Goal: Register for event/course

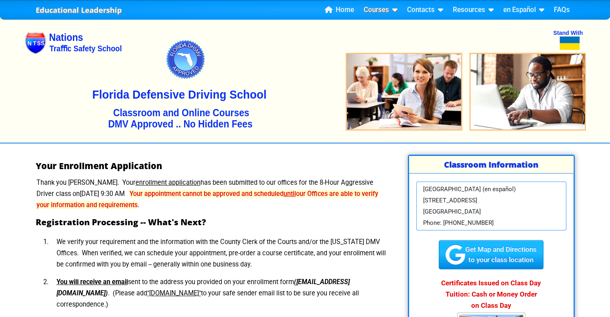
click at [383, 10] on link "Courses" at bounding box center [380, 10] width 40 height 12
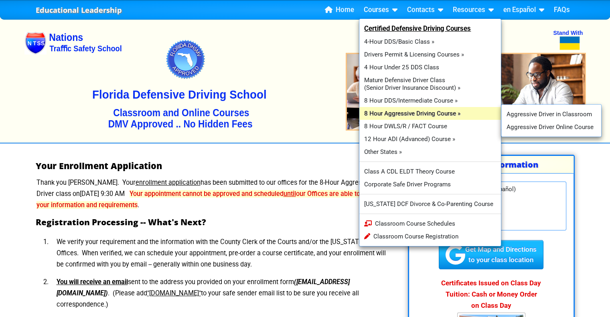
click at [417, 112] on link "8 Hour Aggressive Driving Course »" at bounding box center [430, 113] width 142 height 13
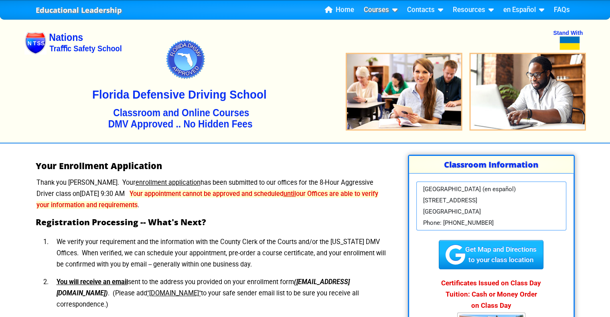
click at [383, 7] on link "Courses" at bounding box center [380, 10] width 40 height 12
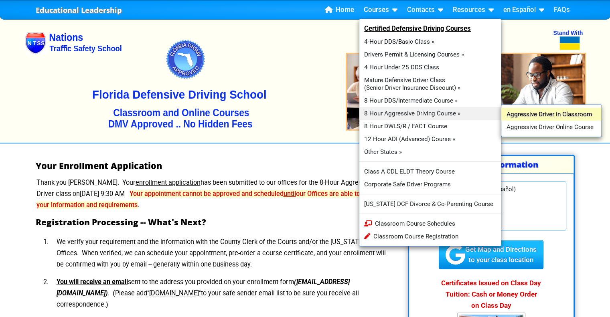
click at [510, 118] on link "Aggressive Driver in Classroom" at bounding box center [551, 114] width 100 height 13
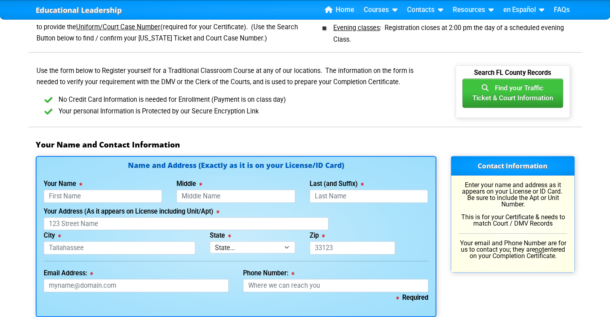
scroll to position [452, 0]
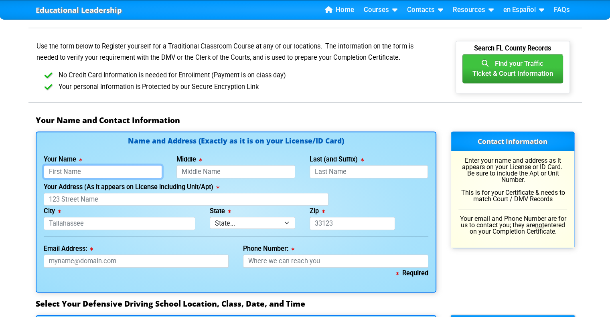
click at [106, 173] on input "Your Name" at bounding box center [103, 171] width 119 height 13
type input "[PERSON_NAME]"
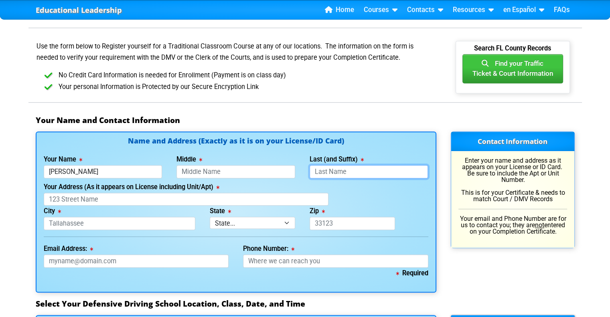
type input "Roman"
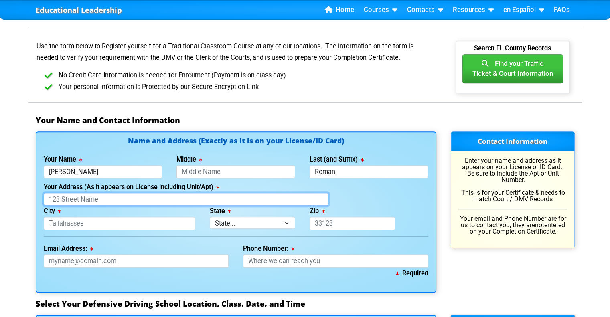
type input "[STREET_ADDRESS]"
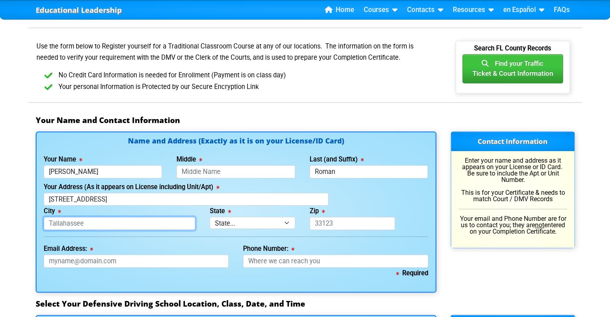
type input "Kissimmee"
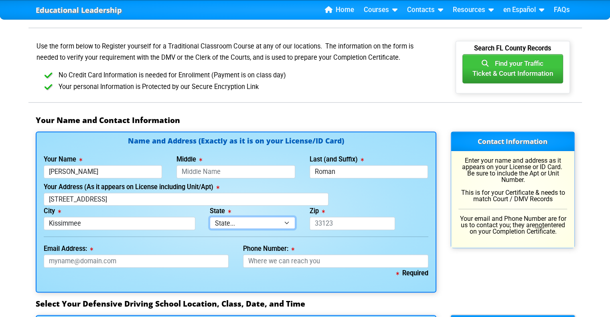
select select "{"fullName":"[US_STATE]","abbreviation":"FL","uniqueId":"1d559909-6cf0-4a4d-848…"
type input "34758"
type input "[EMAIL_ADDRESS][DOMAIN_NAME]"
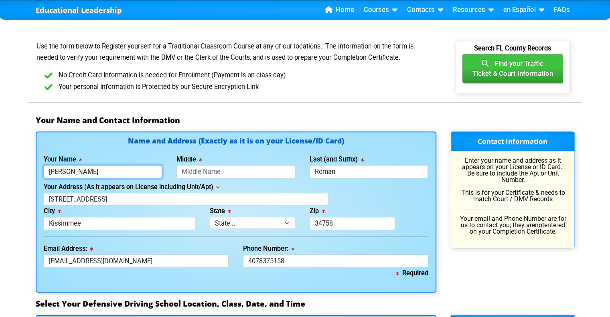
type input "[PHONE_NUMBER]"
click at [220, 174] on input "Middle" at bounding box center [235, 171] width 119 height 13
type input "[PERSON_NAME]"
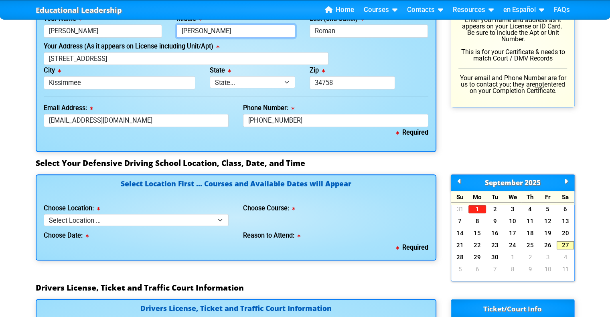
scroll to position [595, 0]
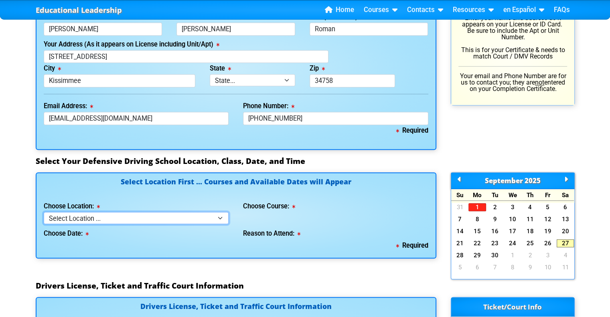
click at [159, 216] on select "Select Location ... Tampa Orlando Kissimmee [GEOGRAPHIC_DATA] - en español [GEO…" at bounding box center [136, 218] width 185 height 12
select select "8"
click at [44, 212] on select "Select Location ... Tampa Orlando Kissimmee [GEOGRAPHIC_DATA] - en español [GEO…" at bounding box center [136, 218] width 185 height 12
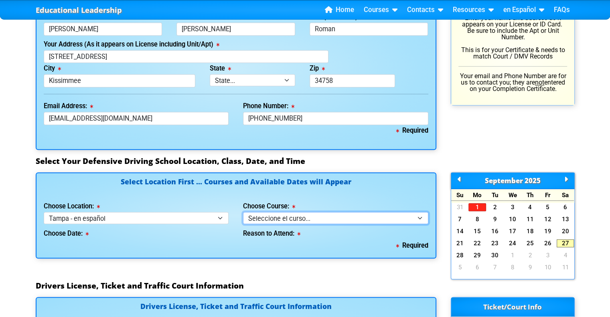
click at [279, 213] on select "Seleccione el curso... Clase de BDI de 4 horas (Curso básico y TCAC) Clase de 4…" at bounding box center [335, 218] width 185 height 12
select select "4"
click at [243, 212] on select "Seleccione el curso... Clase de BDI de 4 horas (Curso básico y TCAC) Clase de 4…" at bounding box center [335, 218] width 185 height 12
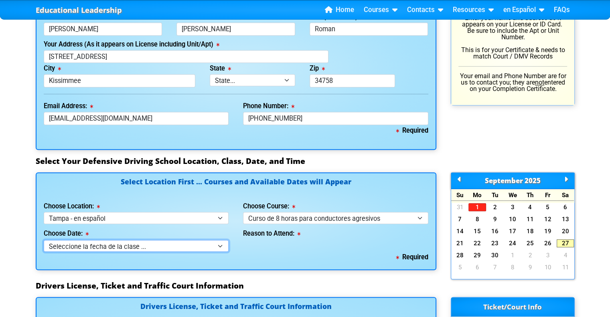
click at [158, 243] on select "Seleccione la fecha de la clase ... 12 de octubure -- ([PERSON_NAME] de 9:30am-…" at bounding box center [136, 246] width 185 height 12
select select "[DATE], 11"
click at [44, 240] on select "Seleccione la fecha de la clase ... 12 de octubure -- ([PERSON_NAME] de 9:30am-…" at bounding box center [136, 246] width 185 height 12
select select
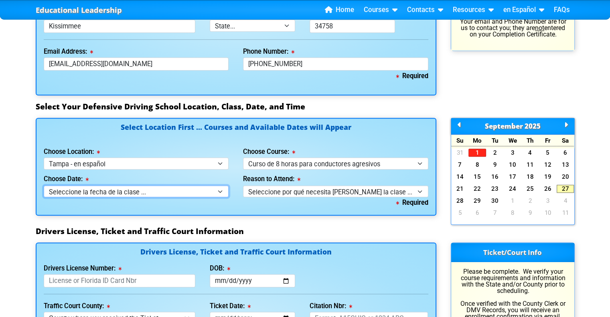
scroll to position [649, 0]
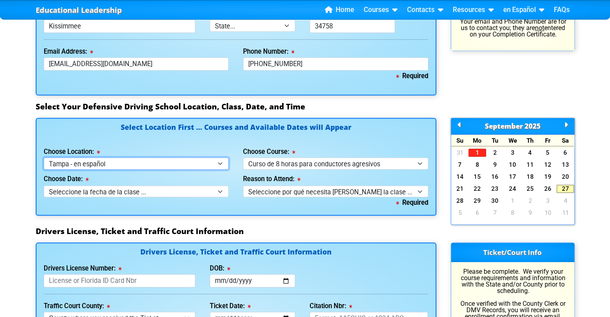
click at [172, 161] on select "Select Location ... Tampa Orlando Kissimmee [GEOGRAPHIC_DATA] - en español [GEO…" at bounding box center [136, 164] width 185 height 12
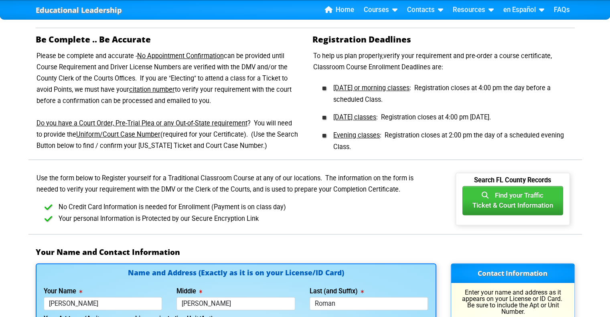
scroll to position [316, 0]
